Goal: Navigation & Orientation: Understand site structure

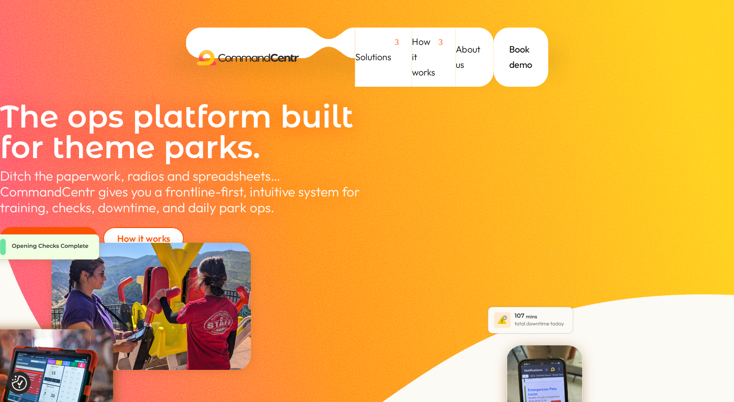
scroll to position [11, 0]
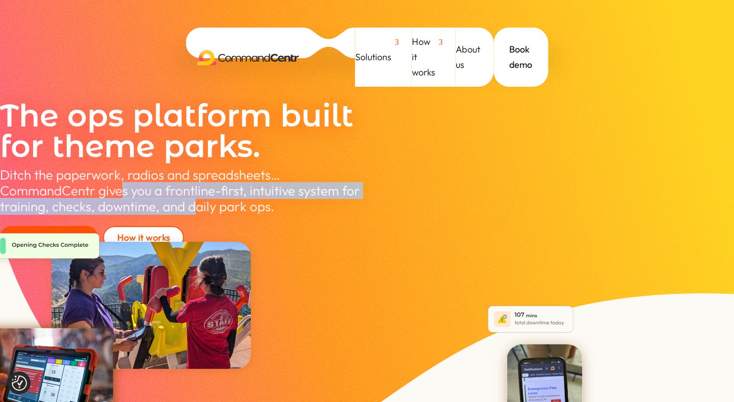
drag, startPoint x: 127, startPoint y: 136, endPoint x: 204, endPoint y: 150, distance: 77.7
click at [204, 182] on span "CommandCentr gives you a frontline-first, intuitive system for training, checks…" at bounding box center [180, 198] width 360 height 33
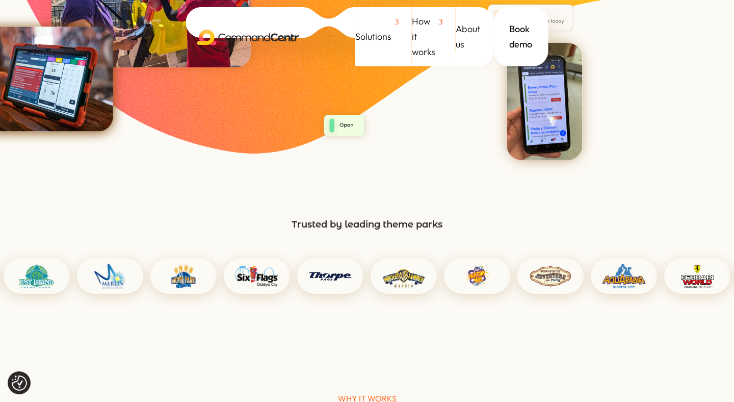
scroll to position [0, 0]
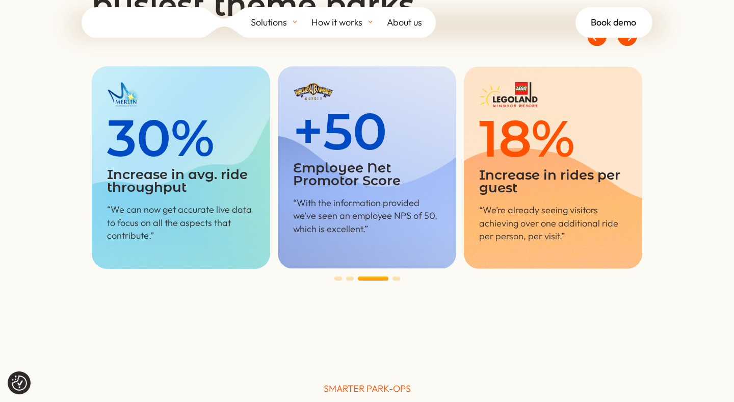
scroll to position [899, 0]
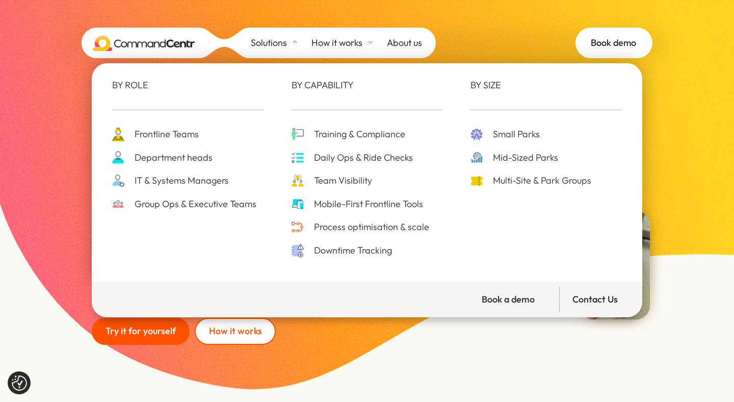
click at [167, 134] on span "Frontline Teams" at bounding box center [165, 134] width 67 height 16
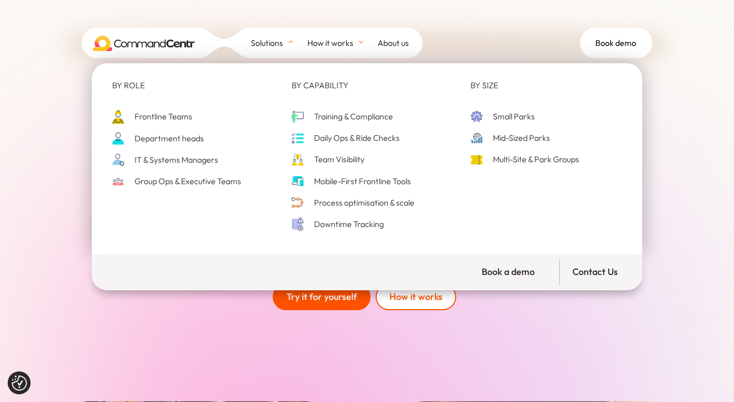
click at [176, 141] on span "Department heads" at bounding box center [168, 139] width 72 height 14
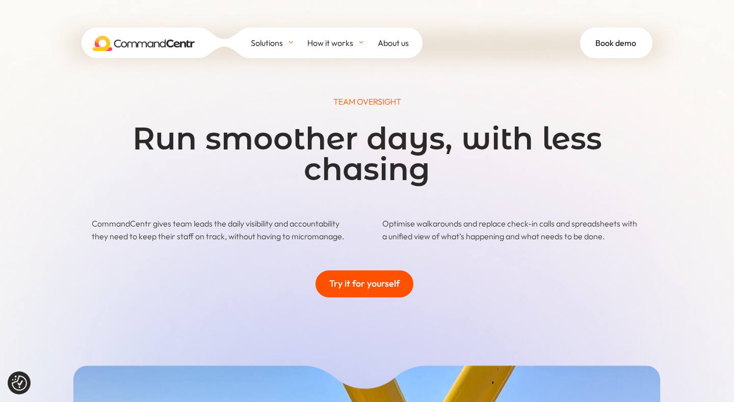
click at [158, 51] on link at bounding box center [166, 43] width 169 height 31
